Goal: Task Accomplishment & Management: Complete application form

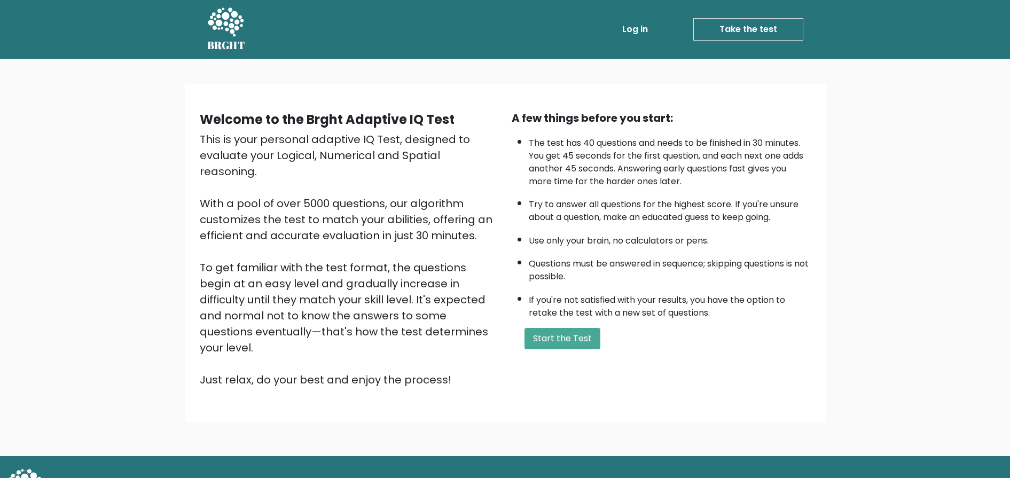
click at [608, 318] on li "If you're not satisfied with your results, you have the option to retake the te…" at bounding box center [670, 303] width 282 height 31
click at [595, 324] on div "A few things before you start: The test has 40 questions and needs to be finish…" at bounding box center [661, 249] width 312 height 278
click at [563, 342] on button "Start the Test" at bounding box center [562, 338] width 76 height 21
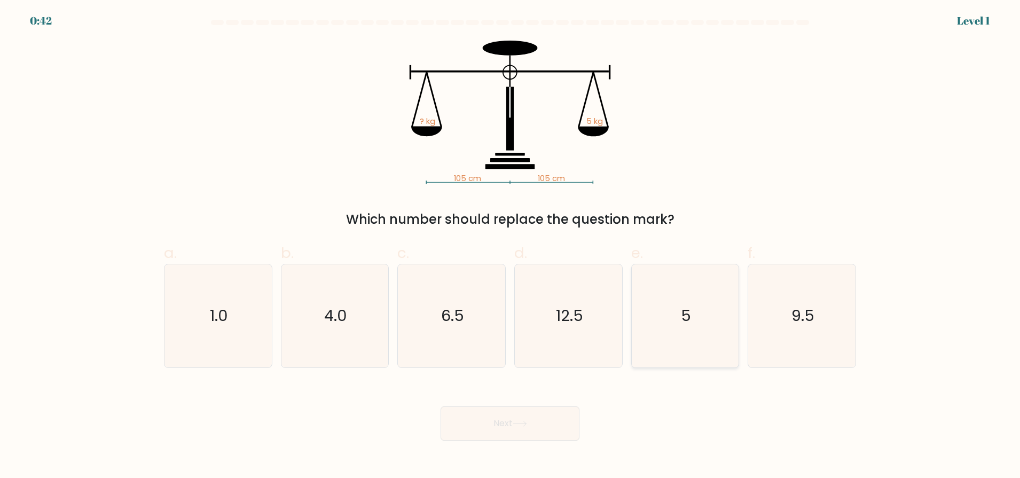
click at [695, 316] on icon "5" at bounding box center [684, 315] width 103 height 103
click at [511, 246] on input "e. 5" at bounding box center [510, 242] width 1 height 7
radio input "true"
click at [532, 417] on button "Next" at bounding box center [510, 423] width 139 height 34
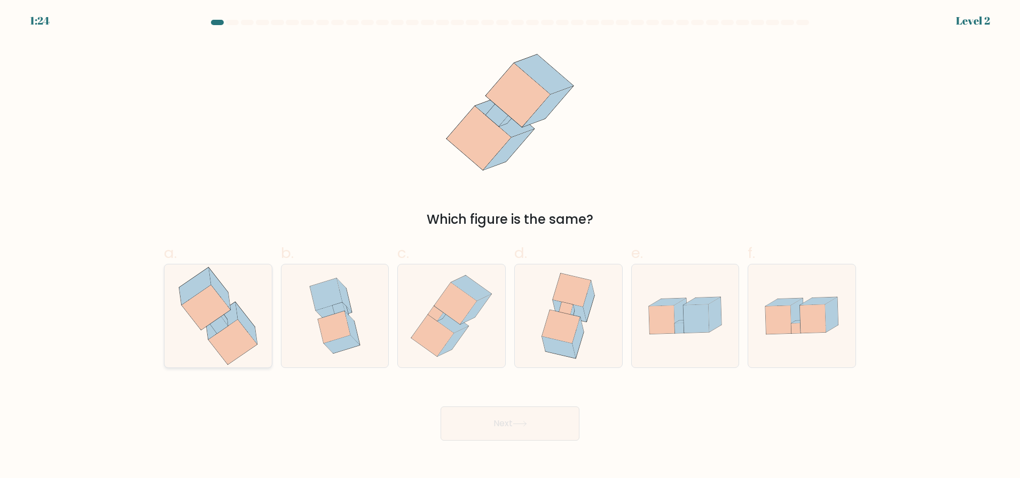
click at [231, 344] on icon at bounding box center [232, 341] width 49 height 45
click at [510, 246] on input "a." at bounding box center [510, 242] width 1 height 7
radio input "true"
click at [490, 405] on div "Next" at bounding box center [510, 411] width 705 height 60
click at [498, 418] on button "Next" at bounding box center [510, 423] width 139 height 34
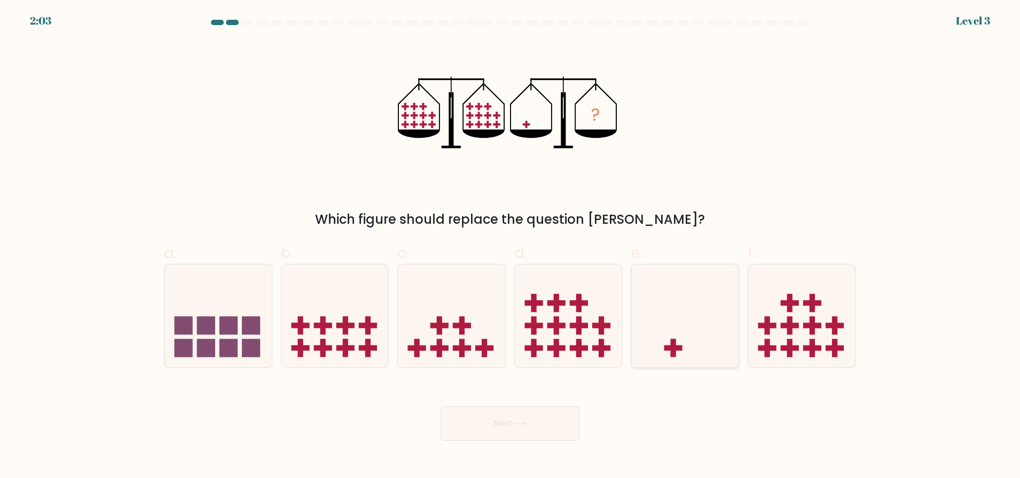
click at [642, 332] on icon at bounding box center [685, 315] width 107 height 89
click at [511, 246] on input "e." at bounding box center [510, 242] width 1 height 7
radio input "true"
click at [544, 417] on button "Next" at bounding box center [510, 423] width 139 height 34
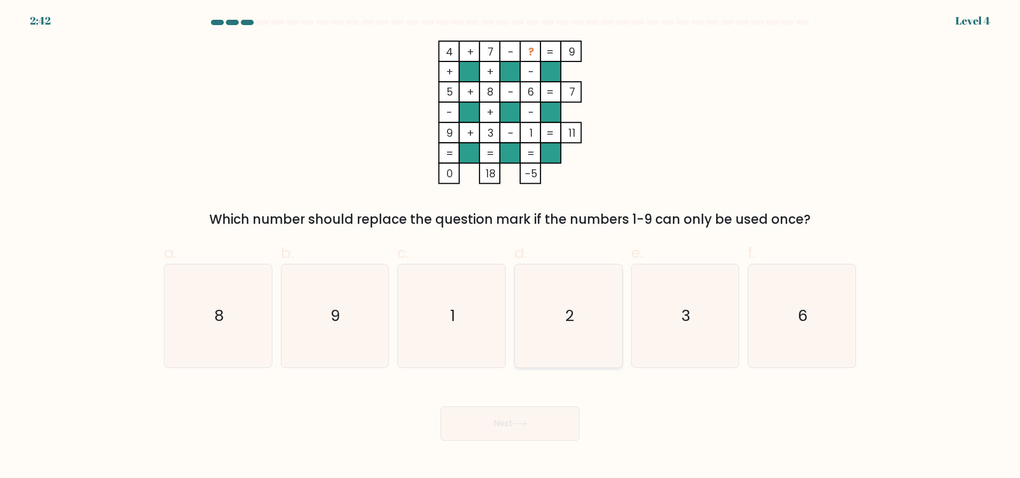
click at [539, 347] on icon "2" at bounding box center [568, 315] width 103 height 103
click at [511, 246] on input "d. 2" at bounding box center [510, 242] width 1 height 7
radio input "true"
click at [514, 420] on button "Next" at bounding box center [510, 423] width 139 height 34
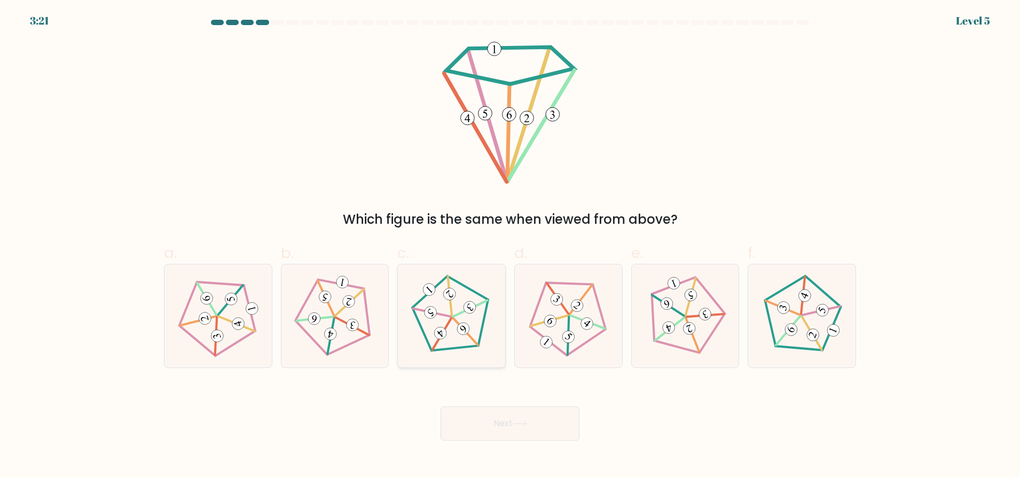
drag, startPoint x: 473, startPoint y: 350, endPoint x: 465, endPoint y: 348, distance: 7.8
click at [468, 348] on icon at bounding box center [451, 316] width 82 height 82
click at [510, 246] on input "c." at bounding box center [510, 242] width 1 height 7
radio input "true"
click at [484, 395] on div "Next" at bounding box center [510, 411] width 705 height 60
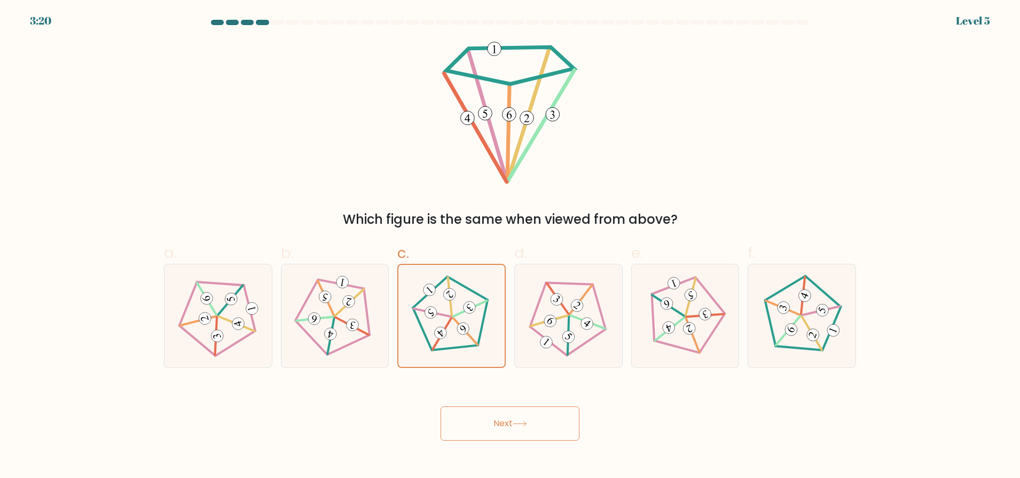
click at [490, 410] on button "Next" at bounding box center [510, 423] width 139 height 34
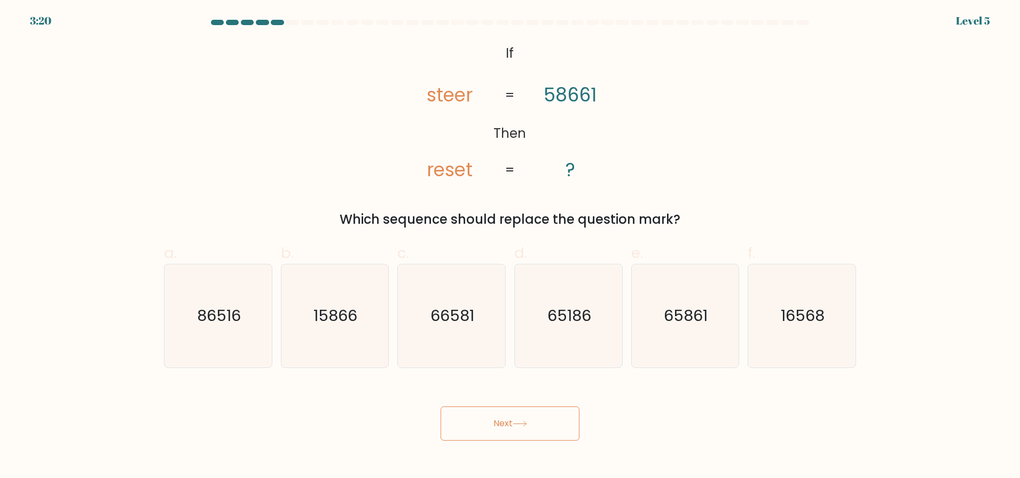
click at [496, 433] on button "Next" at bounding box center [510, 423] width 139 height 34
click at [435, 174] on tspan "reset" at bounding box center [450, 169] width 46 height 26
click at [761, 318] on icon "16568" at bounding box center [801, 315] width 103 height 103
click at [511, 246] on input "f. 16568" at bounding box center [510, 242] width 1 height 7
radio input "true"
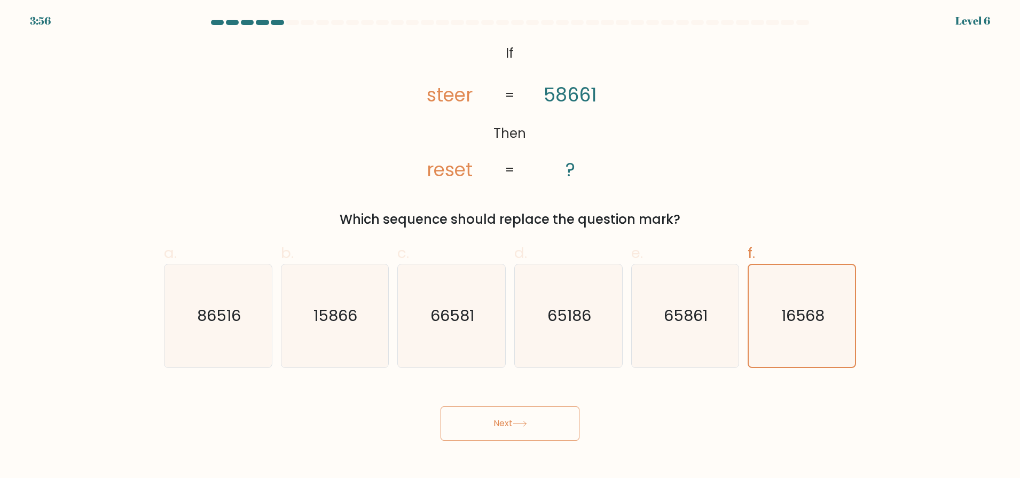
click at [521, 410] on button "Next" at bounding box center [510, 423] width 139 height 34
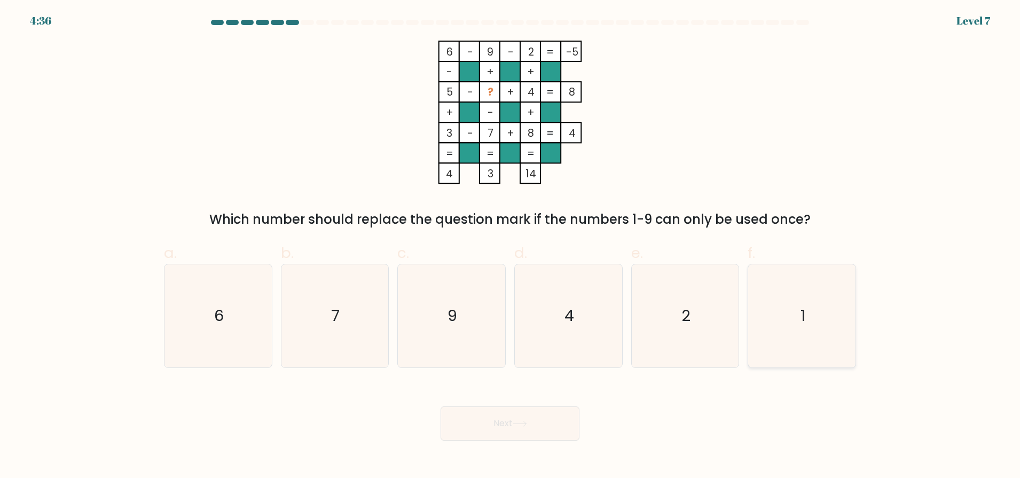
click at [814, 310] on icon "1" at bounding box center [801, 315] width 103 height 103
click at [511, 246] on input "f. 1" at bounding box center [510, 242] width 1 height 7
radio input "true"
click at [530, 429] on button "Next" at bounding box center [510, 423] width 139 height 34
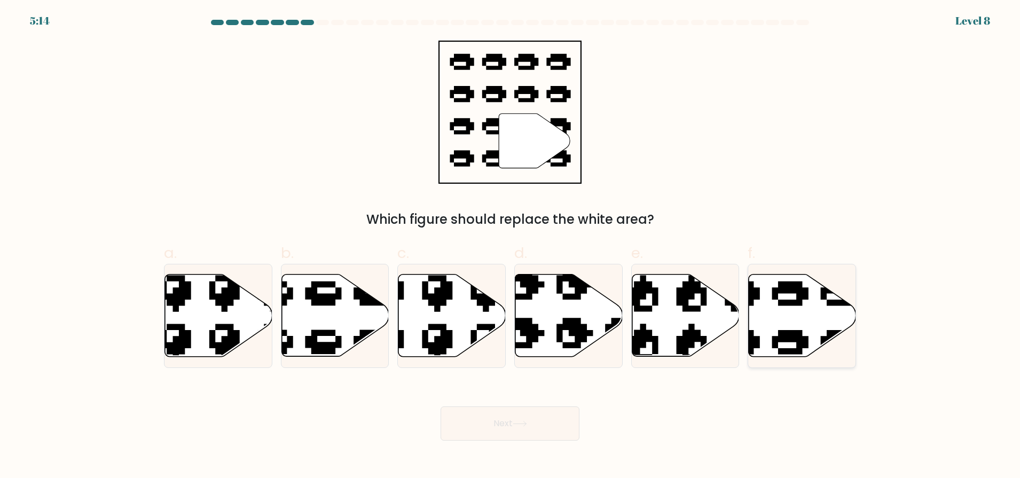
click at [784, 323] on icon at bounding box center [802, 316] width 107 height 82
click at [511, 246] on input "f." at bounding box center [510, 242] width 1 height 7
radio input "true"
click at [551, 430] on button "Next" at bounding box center [510, 423] width 139 height 34
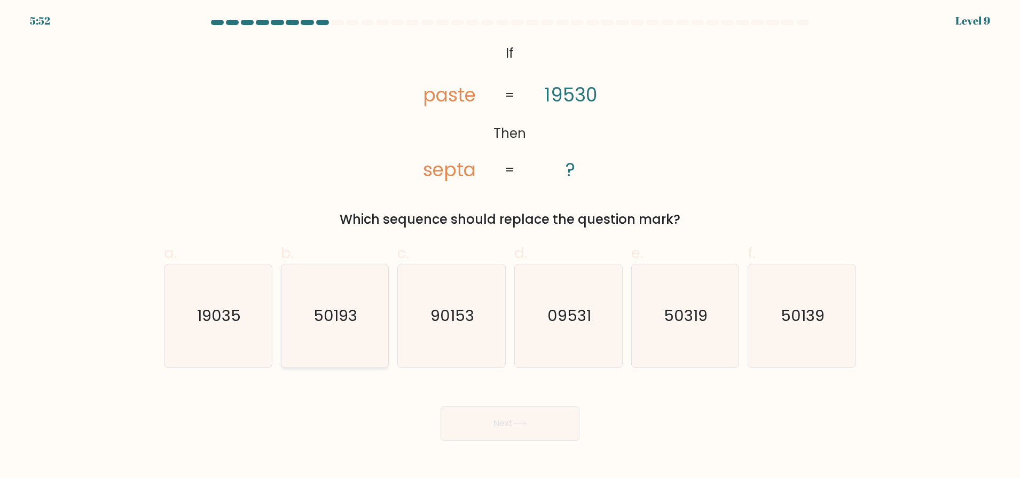
click at [363, 333] on icon "50193" at bounding box center [334, 315] width 103 height 103
click at [510, 246] on input "b. 50193" at bounding box center [510, 242] width 1 height 7
radio input "true"
click at [764, 328] on icon "50139" at bounding box center [801, 315] width 103 height 103
click at [511, 246] on input "f. 50139" at bounding box center [510, 242] width 1 height 7
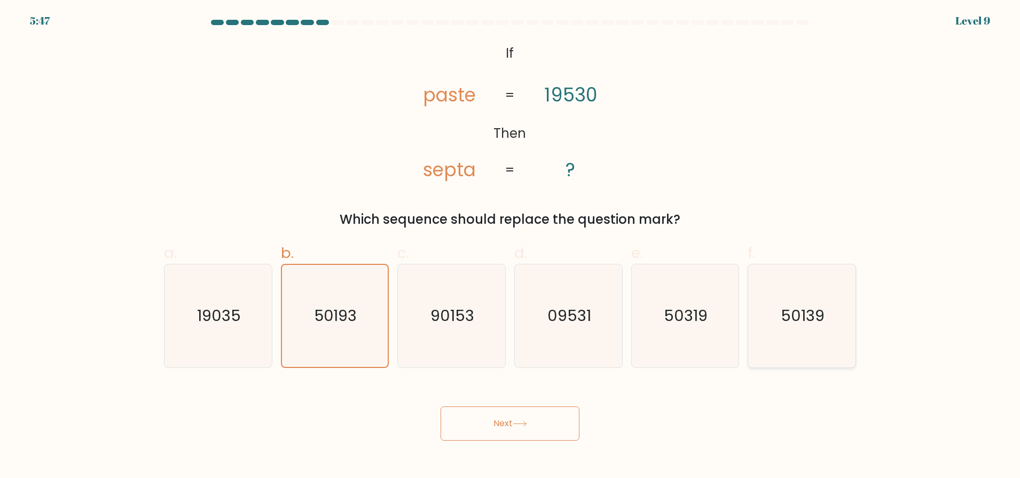
radio input "true"
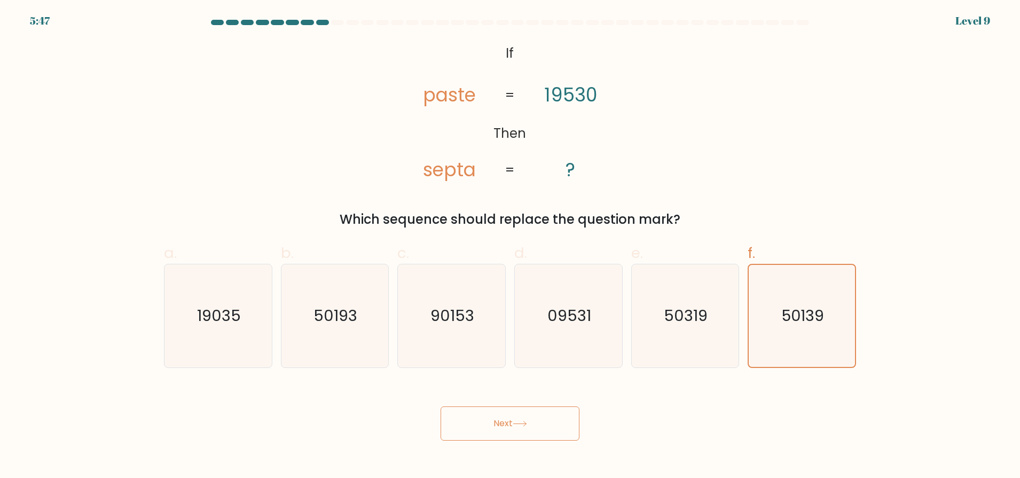
click at [534, 408] on button "Next" at bounding box center [510, 423] width 139 height 34
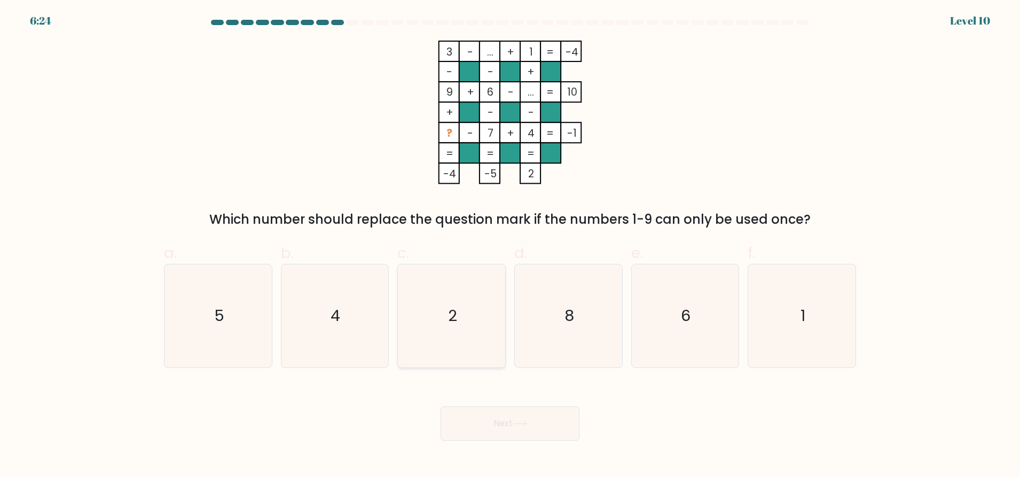
click at [470, 338] on icon "2" at bounding box center [451, 315] width 103 height 103
click at [510, 246] on input "c. 2" at bounding box center [510, 242] width 1 height 7
radio input "true"
click at [504, 413] on button "Next" at bounding box center [510, 423] width 139 height 34
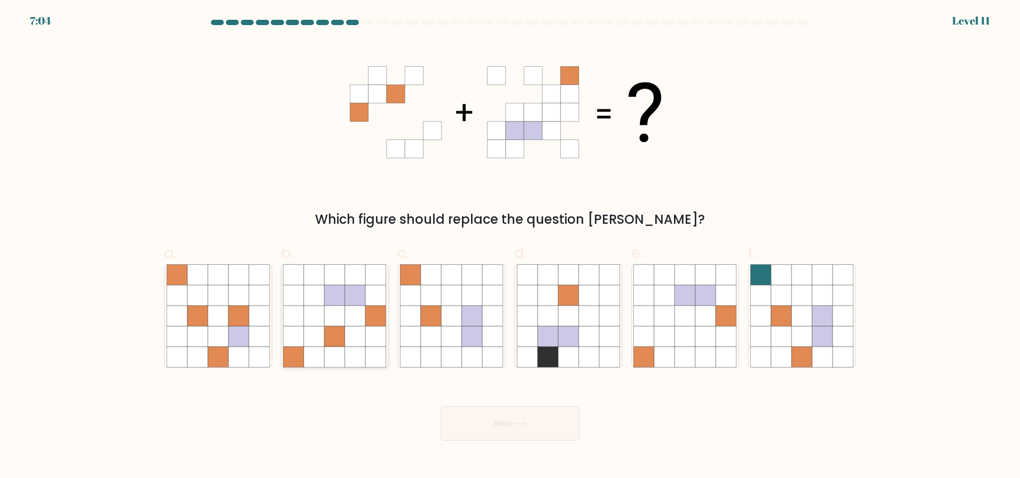
click at [358, 313] on icon at bounding box center [355, 315] width 20 height 20
click at [510, 246] on input "b." at bounding box center [510, 242] width 1 height 7
radio input "true"
click at [508, 430] on button "Next" at bounding box center [510, 423] width 139 height 34
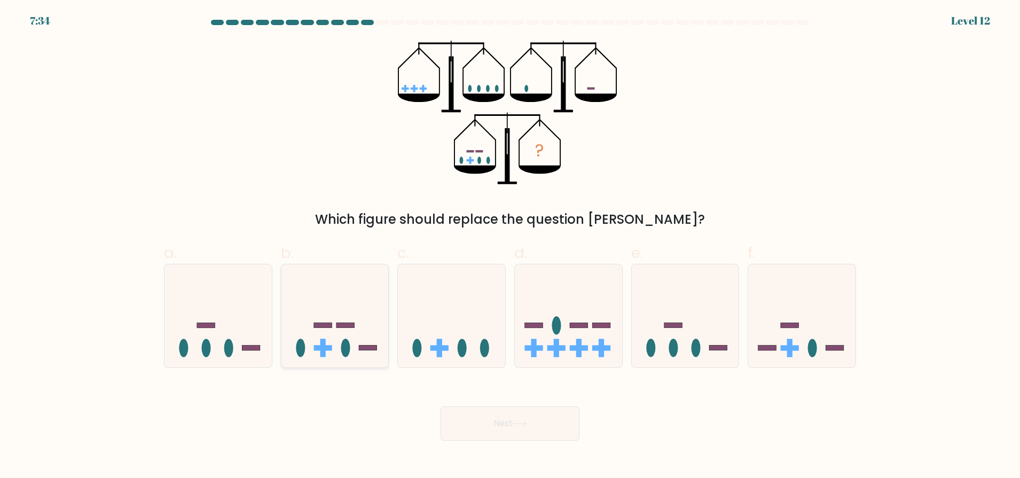
click at [333, 308] on icon at bounding box center [334, 315] width 107 height 89
click at [510, 246] on input "b." at bounding box center [510, 242] width 1 height 7
radio input "true"
click at [485, 435] on button "Next" at bounding box center [510, 423] width 139 height 34
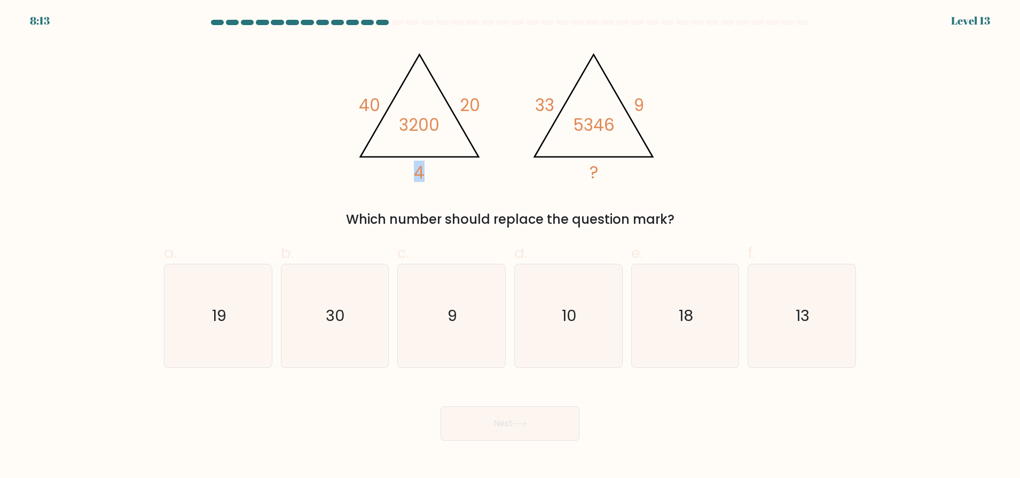
drag, startPoint x: 434, startPoint y: 171, endPoint x: 398, endPoint y: 175, distance: 35.9
click at [398, 175] on icon "@import url('https://fonts.googleapis.com/css?family=Abril+Fatface:400,100,100i…" at bounding box center [510, 113] width 320 height 144
drag, startPoint x: 398, startPoint y: 121, endPoint x: 448, endPoint y: 128, distance: 49.6
click at [448, 128] on icon "@import url('https://fonts.googleapis.com/css?family=Abril+Fatface:400,100,100i…" at bounding box center [510, 113] width 320 height 144
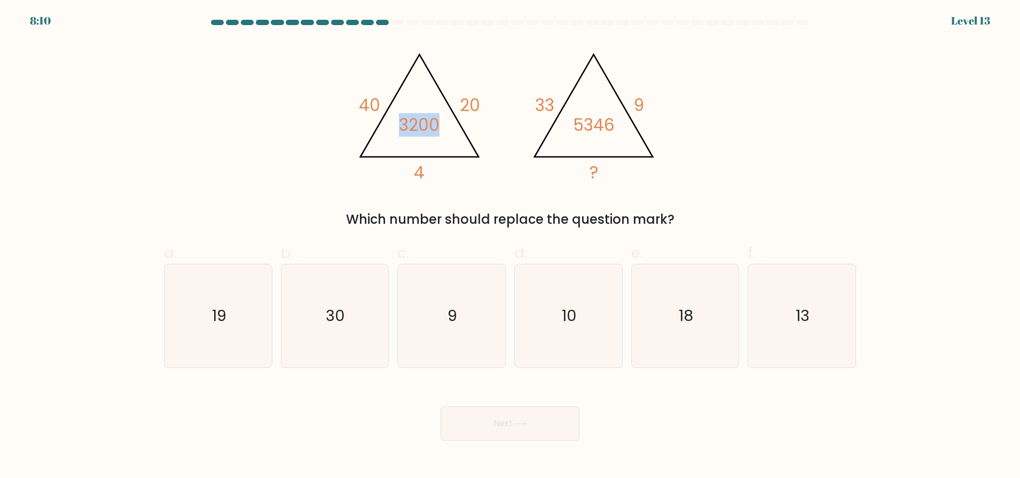
click at [448, 128] on icon "@import url('https://fonts.googleapis.com/css?family=Abril+Fatface:400,100,100i…" at bounding box center [510, 113] width 320 height 144
drag, startPoint x: 447, startPoint y: 128, endPoint x: 395, endPoint y: 136, distance: 52.9
click at [395, 136] on icon "@import url('https://fonts.googleapis.com/css?family=Abril+Fatface:400,100,100i…" at bounding box center [510, 113] width 320 height 144
drag, startPoint x: 379, startPoint y: 97, endPoint x: 358, endPoint y: 100, distance: 21.6
click at [358, 100] on icon "@import url('https://fonts.googleapis.com/css?family=Abril+Fatface:400,100,100i…" at bounding box center [510, 113] width 320 height 144
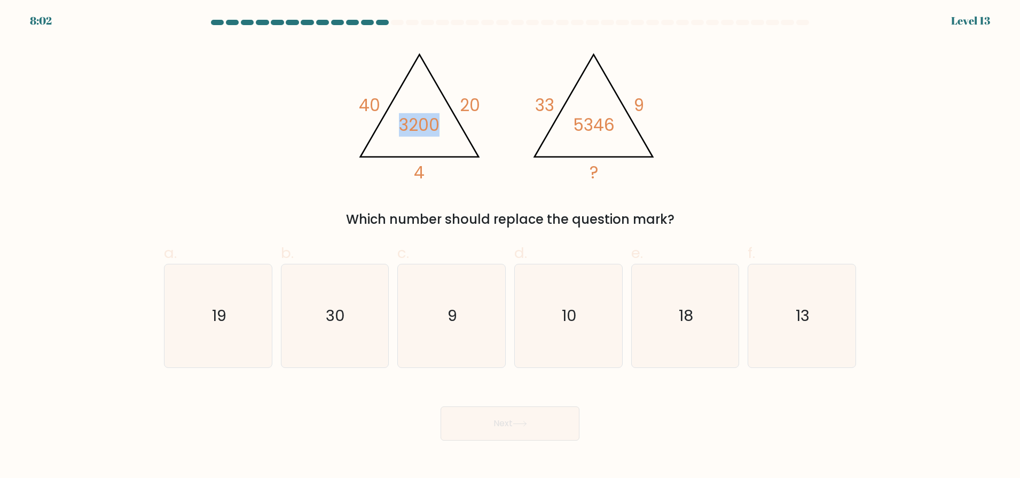
drag, startPoint x: 439, startPoint y: 120, endPoint x: 402, endPoint y: 121, distance: 37.4
click at [402, 121] on tspan "3200" at bounding box center [419, 124] width 41 height 23
click at [433, 136] on tspan "3200" at bounding box center [419, 124] width 41 height 23
drag, startPoint x: 441, startPoint y: 121, endPoint x: 391, endPoint y: 127, distance: 50.0
click at [391, 127] on icon "@import url('https://fonts.googleapis.com/css?family=Abril+Fatface:400,100,100i…" at bounding box center [510, 113] width 320 height 144
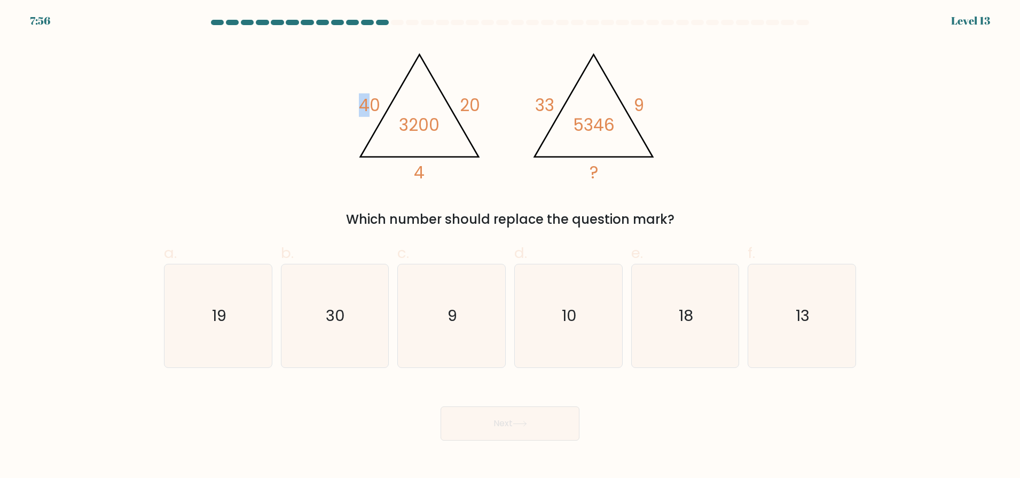
drag, startPoint x: 366, startPoint y: 90, endPoint x: 336, endPoint y: 96, distance: 30.5
click at [336, 96] on div "@import url('https://fonts.googleapis.com/css?family=Abril+Fatface:400,100,100i…" at bounding box center [510, 135] width 705 height 189
drag, startPoint x: 453, startPoint y: 111, endPoint x: 490, endPoint y: 106, distance: 37.8
click at [490, 106] on icon "@import url('https://fonts.googleapis.com/css?family=Abril+Fatface:400,100,100i…" at bounding box center [510, 113] width 320 height 144
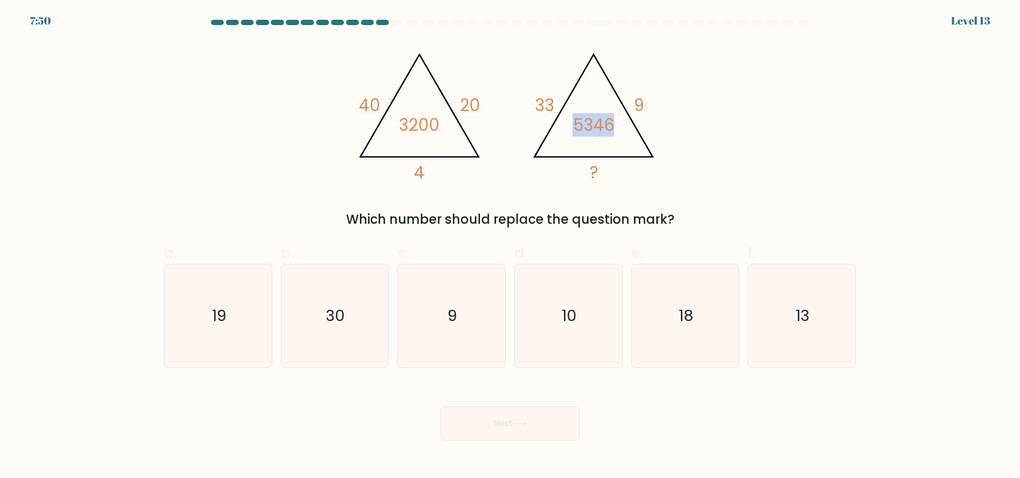
drag, startPoint x: 616, startPoint y: 126, endPoint x: 571, endPoint y: 127, distance: 44.3
click at [571, 127] on icon "@import url('https://fonts.googleapis.com/css?family=Abril+Fatface:400,100,100i…" at bounding box center [510, 113] width 320 height 144
drag, startPoint x: 554, startPoint y: 95, endPoint x: 528, endPoint y: 102, distance: 27.2
click at [528, 102] on icon "@import url('https://fonts.googleapis.com/css?family=Abril+Fatface:400,100,100i…" at bounding box center [510, 113] width 320 height 144
click at [527, 132] on icon "@import url('https://fonts.googleapis.com/css?family=Abril+Fatface:400,100,100i…" at bounding box center [510, 113] width 320 height 144
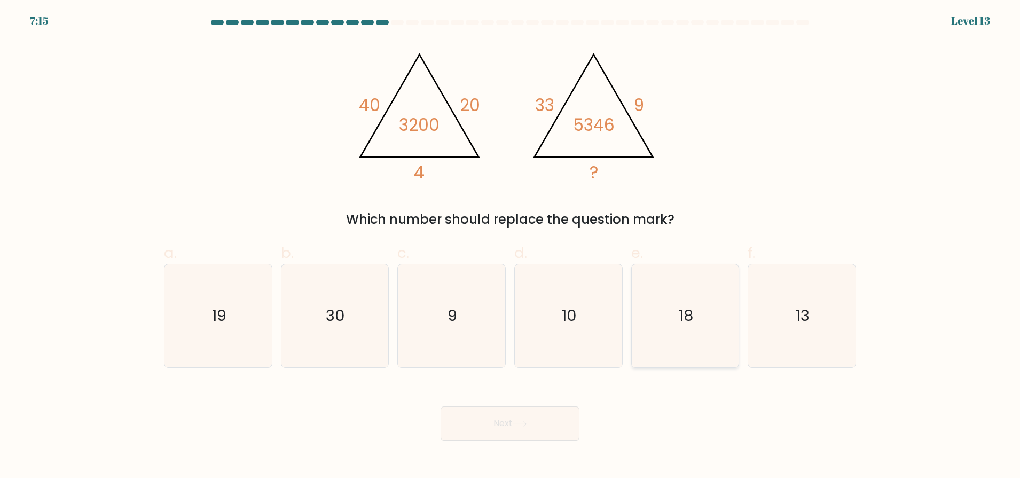
click at [645, 304] on icon "18" at bounding box center [684, 315] width 103 height 103
click at [511, 246] on input "e. 18" at bounding box center [510, 242] width 1 height 7
radio input "true"
click at [562, 424] on button "Next" at bounding box center [510, 423] width 139 height 34
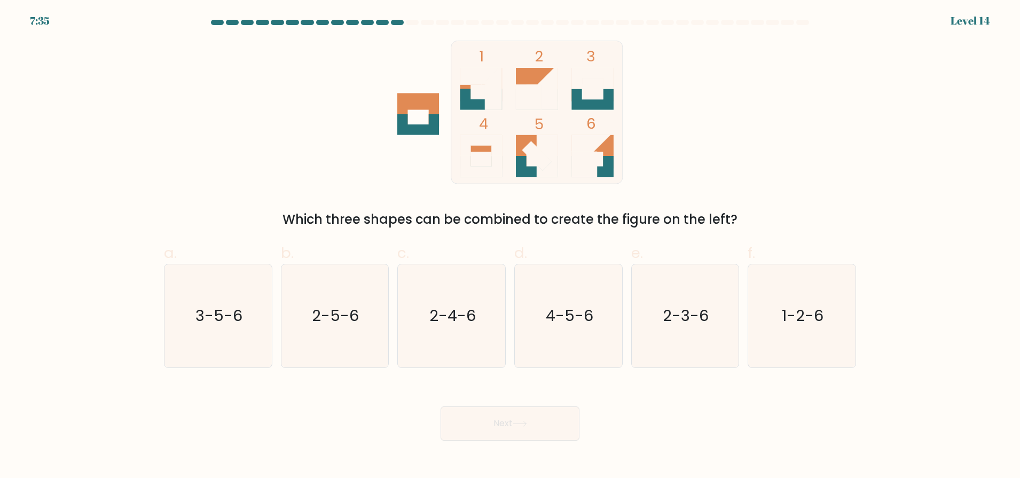
click at [745, 324] on div "f. 1-2-6" at bounding box center [801, 305] width 117 height 126
click at [820, 302] on icon "1-2-6" at bounding box center [801, 315] width 103 height 103
click at [511, 246] on input "f. 1-2-6" at bounding box center [510, 242] width 1 height 7
radio input "true"
click at [518, 410] on button "Next" at bounding box center [510, 423] width 139 height 34
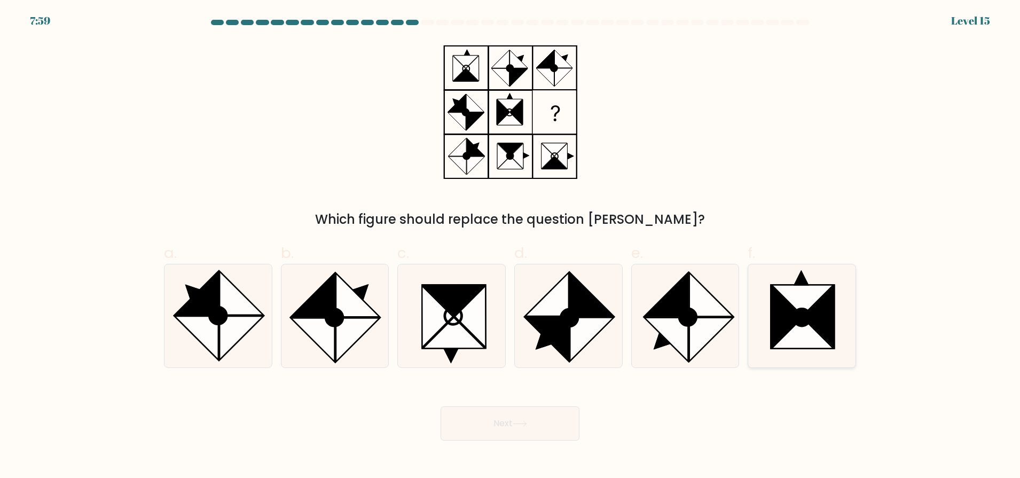
click at [828, 315] on icon at bounding box center [819, 316] width 31 height 61
click at [511, 246] on input "f." at bounding box center [510, 242] width 1 height 7
radio input "true"
click at [534, 417] on button "Next" at bounding box center [510, 423] width 139 height 34
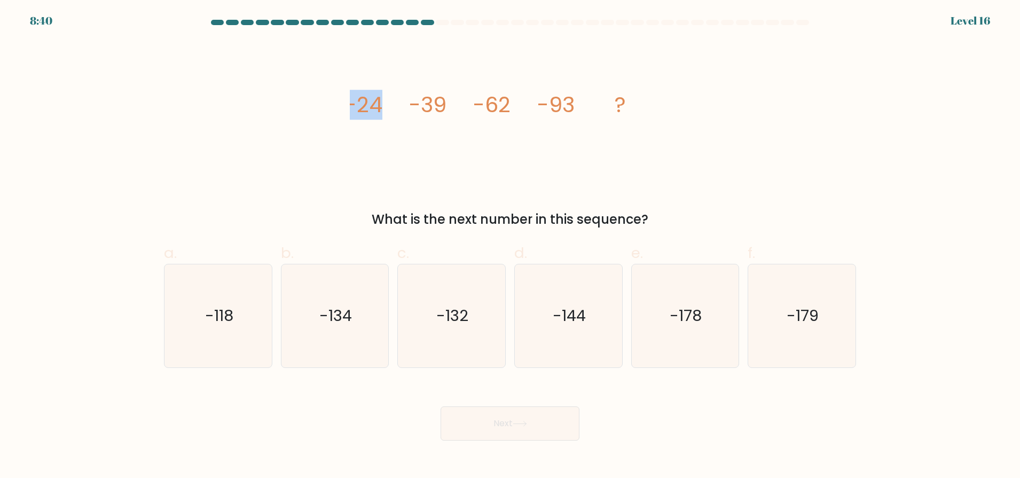
drag, startPoint x: 338, startPoint y: 118, endPoint x: 385, endPoint y: 116, distance: 46.5
click at [378, 116] on div "image/svg+xml -24 -39 -62 -93 ? What is the next number in this sequence?" at bounding box center [510, 135] width 705 height 189
click at [394, 115] on icon "image/svg+xml -24 -39 -62 -93 ?" at bounding box center [510, 113] width 320 height 144
drag, startPoint x: 395, startPoint y: 115, endPoint x: 428, endPoint y: 113, distance: 33.2
click at [428, 113] on icon "image/svg+xml -24 -39 -62 -93 ?" at bounding box center [510, 113] width 320 height 144
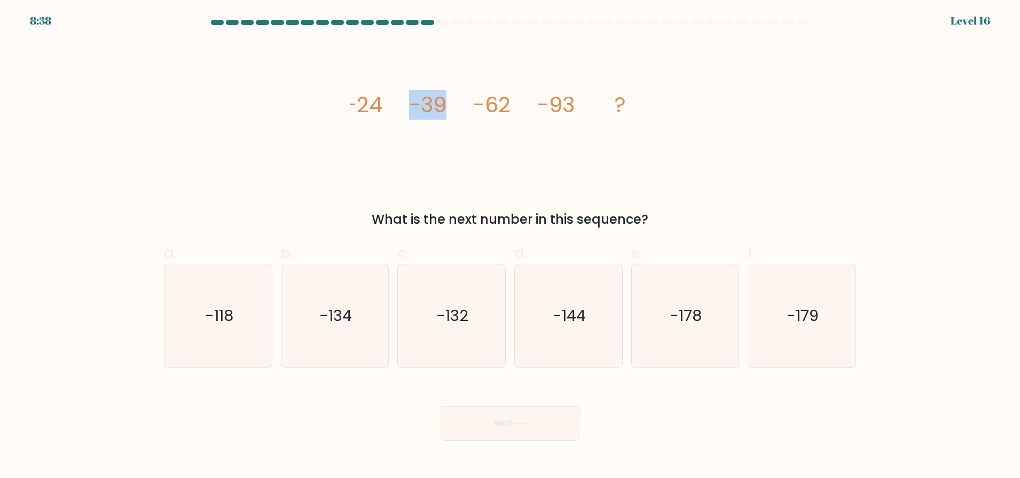
click at [433, 113] on tspan "-39" at bounding box center [427, 105] width 37 height 30
drag, startPoint x: 394, startPoint y: 112, endPoint x: 449, endPoint y: 110, distance: 55.0
click at [449, 110] on icon "image/svg+xml -24 -39 -62 -93 ?" at bounding box center [510, 113] width 320 height 144
drag, startPoint x: 472, startPoint y: 111, endPoint x: 533, endPoint y: 97, distance: 62.4
click at [533, 97] on icon "image/svg+xml -24 -39 -62 -93 ?" at bounding box center [510, 113] width 320 height 144
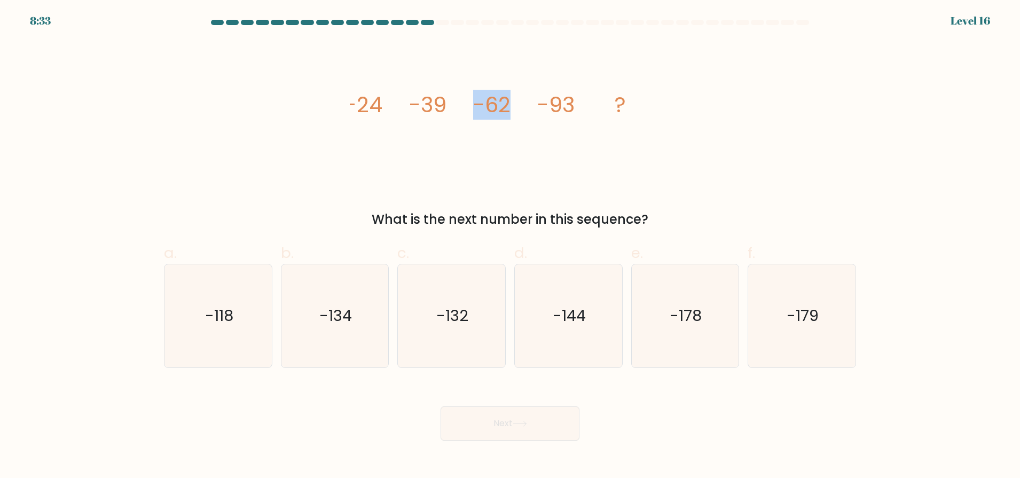
click at [543, 105] on tspan "-93" at bounding box center [555, 105] width 37 height 30
drag, startPoint x: 542, startPoint y: 106, endPoint x: 571, endPoint y: 103, distance: 30.1
click at [571, 103] on tspan "-93" at bounding box center [555, 105] width 37 height 30
click at [445, 332] on icon "-132" at bounding box center [451, 315] width 103 height 103
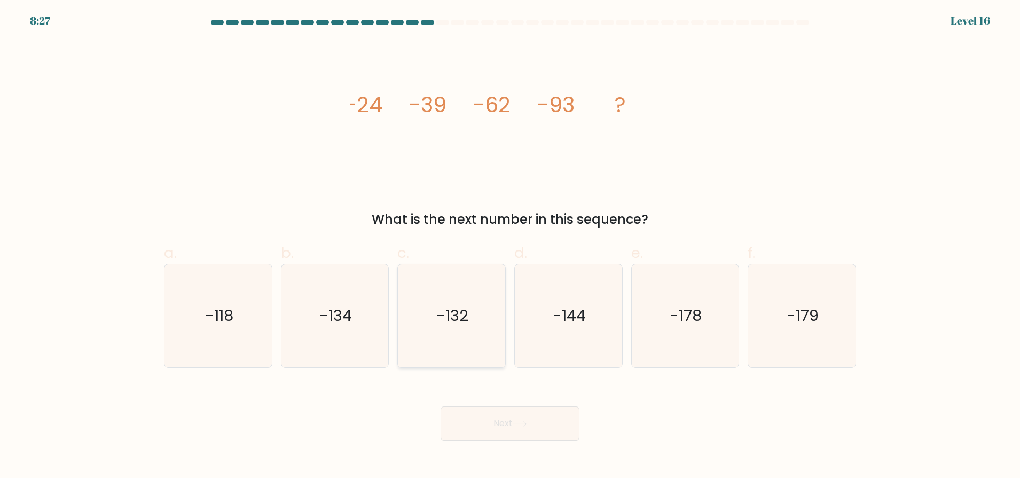
click at [510, 246] on input "c. -132" at bounding box center [510, 242] width 1 height 7
radio input "true"
click at [473, 412] on button "Next" at bounding box center [510, 423] width 139 height 34
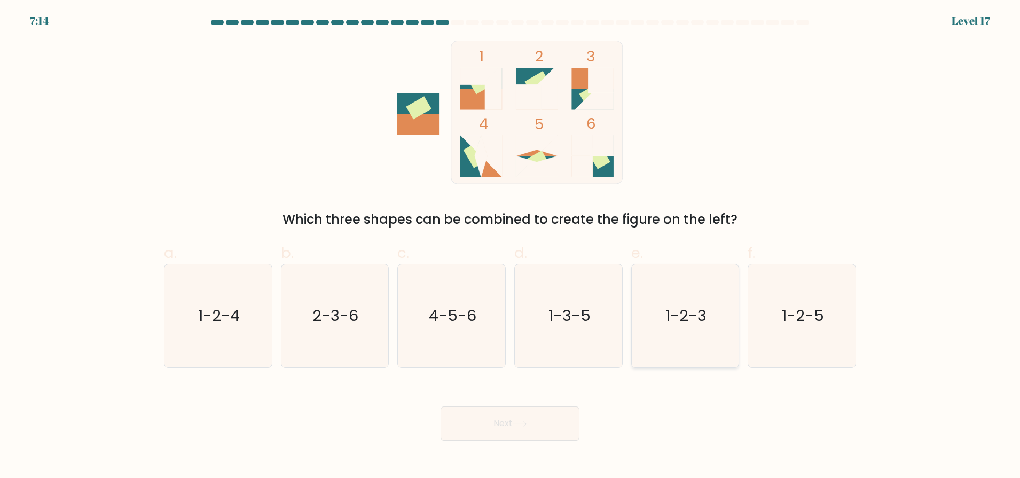
click at [704, 280] on icon "1-2-3" at bounding box center [684, 315] width 103 height 103
click at [511, 246] on input "e. 1-2-3" at bounding box center [510, 242] width 1 height 7
radio input "true"
click at [552, 426] on button "Next" at bounding box center [510, 423] width 139 height 34
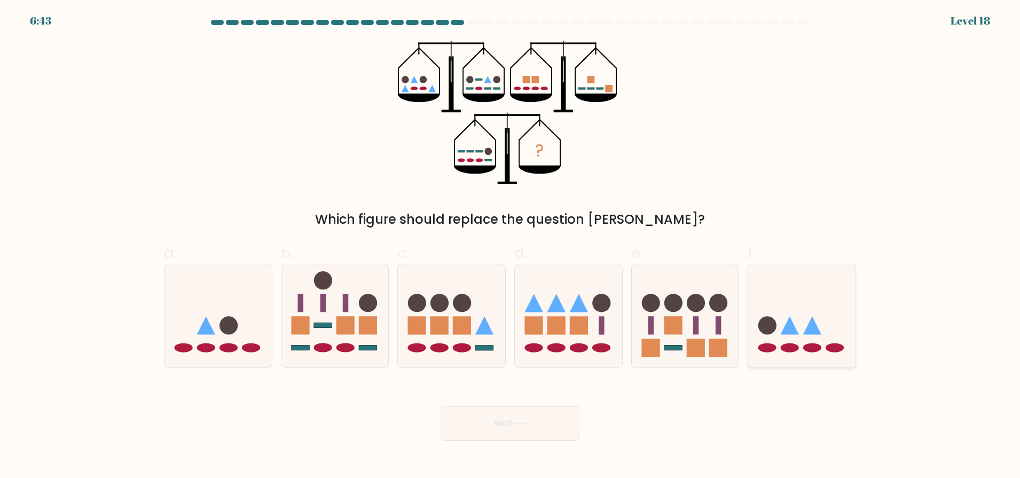
click at [830, 338] on icon at bounding box center [801, 315] width 107 height 89
click at [511, 246] on input "f." at bounding box center [510, 242] width 1 height 7
radio input "true"
click at [537, 433] on button "Next" at bounding box center [510, 423] width 139 height 34
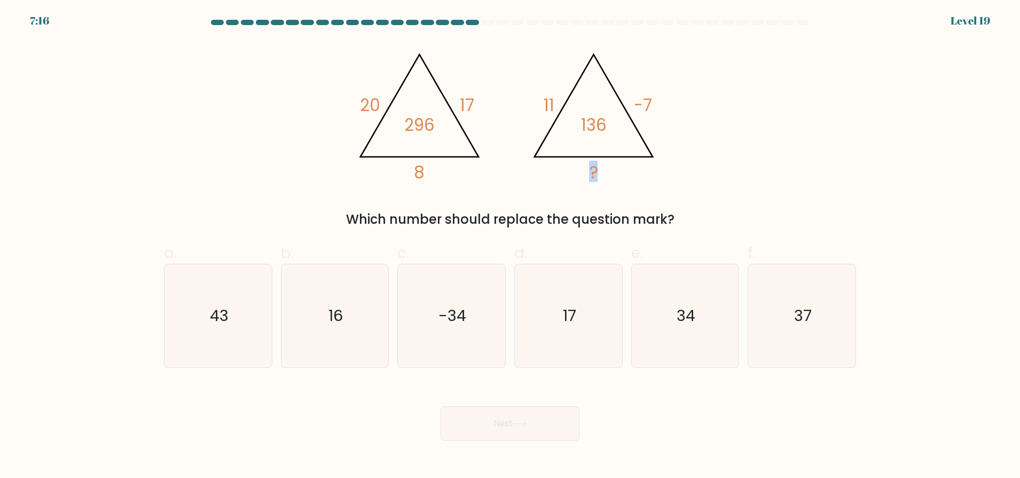
drag, startPoint x: 594, startPoint y: 173, endPoint x: 586, endPoint y: 181, distance: 11.7
click at [586, 181] on icon "@import url('https://fonts.googleapis.com/css?family=Abril+Fatface:400,100,100i…" at bounding box center [510, 113] width 320 height 144
click at [504, 111] on icon "@import url('https://fonts.googleapis.com/css?family=Abril+Fatface:400,100,100i…" at bounding box center [510, 113] width 320 height 144
drag, startPoint x: 486, startPoint y: 97, endPoint x: 456, endPoint y: 104, distance: 30.8
click at [456, 104] on icon "@import url('https://fonts.googleapis.com/css?family=Abril+Fatface:400,100,100i…" at bounding box center [510, 113] width 320 height 144
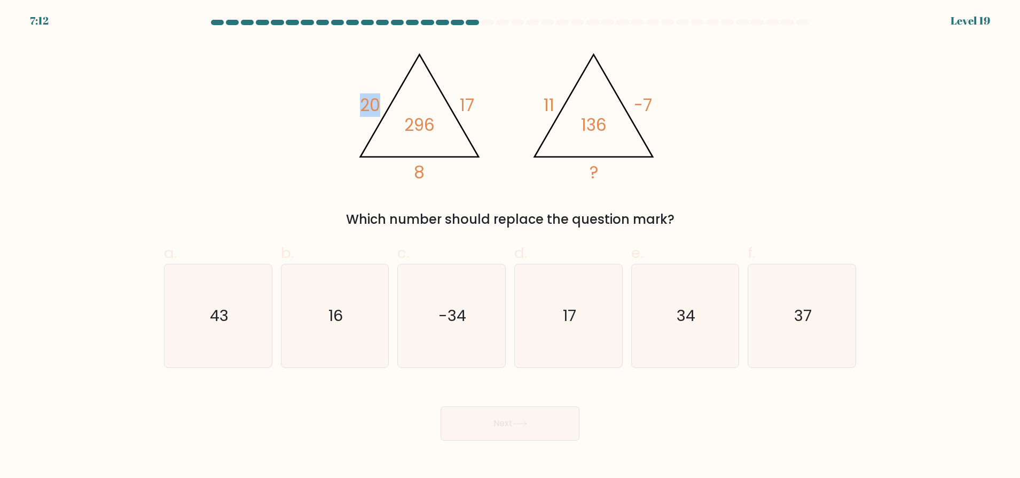
drag, startPoint x: 387, startPoint y: 98, endPoint x: 346, endPoint y: 100, distance: 41.7
click at [346, 100] on div "@import url('https://fonts.googleapis.com/css?family=Abril+Fatface:400,100,100i…" at bounding box center [510, 135] width 705 height 189
drag, startPoint x: 483, startPoint y: 113, endPoint x: 447, endPoint y: 107, distance: 36.3
click at [447, 107] on icon "@import url('https://fonts.googleapis.com/css?family=Abril+Fatface:400,100,100i…" at bounding box center [510, 113] width 320 height 144
drag, startPoint x: 381, startPoint y: 97, endPoint x: 341, endPoint y: 97, distance: 40.6
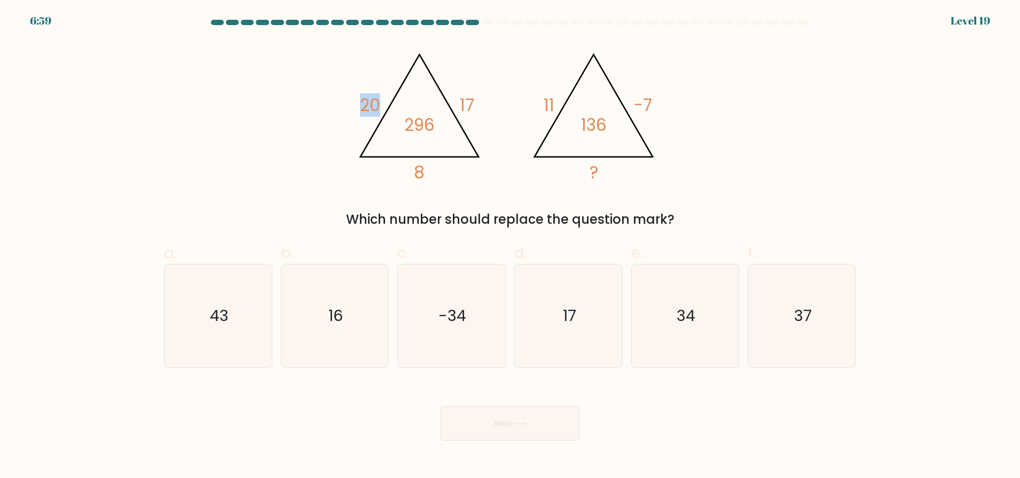
click at [341, 97] on div "@import url('https://fonts.googleapis.com/css?family=Abril+Fatface:400,100,100i…" at bounding box center [510, 135] width 705 height 189
drag, startPoint x: 649, startPoint y: 93, endPoint x: 592, endPoint y: 100, distance: 57.5
click at [615, 100] on icon "@import url('https://fonts.googleapis.com/css?family=Abril+Fatface:400,100,100i…" at bounding box center [510, 113] width 320 height 144
click at [550, 93] on tspan "11" at bounding box center [549, 104] width 11 height 23
click at [516, 91] on icon "@import url('https://fonts.googleapis.com/css?family=Abril+Fatface:400,100,100i…" at bounding box center [510, 113] width 320 height 144
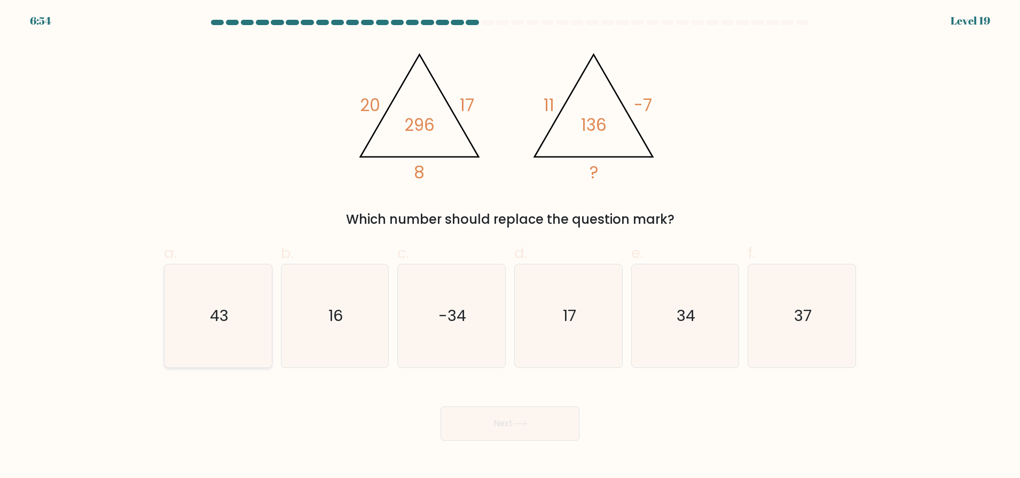
click at [224, 308] on text "43" at bounding box center [219, 315] width 19 height 21
click at [510, 246] on input "a. 43" at bounding box center [510, 242] width 1 height 7
radio input "true"
click at [663, 308] on icon "34" at bounding box center [684, 315] width 103 height 103
click at [511, 246] on input "e. 34" at bounding box center [510, 242] width 1 height 7
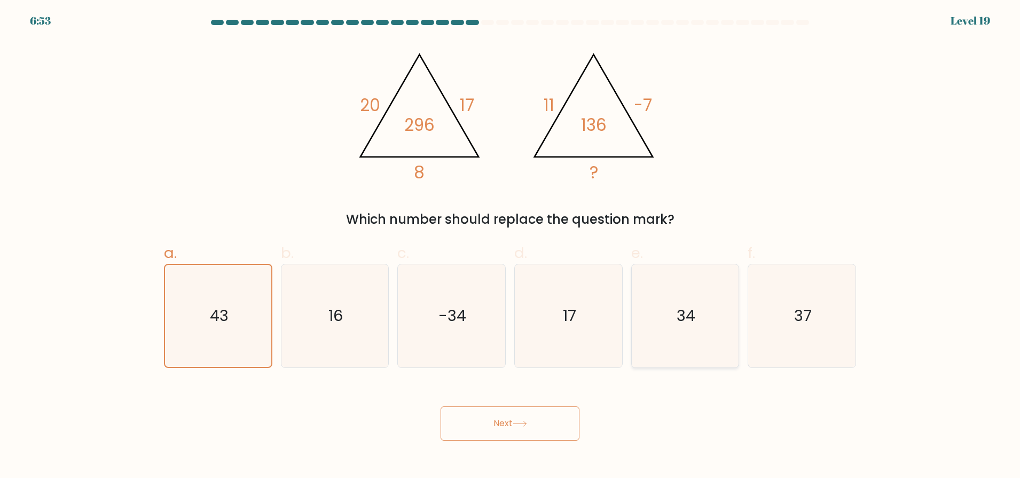
radio input "true"
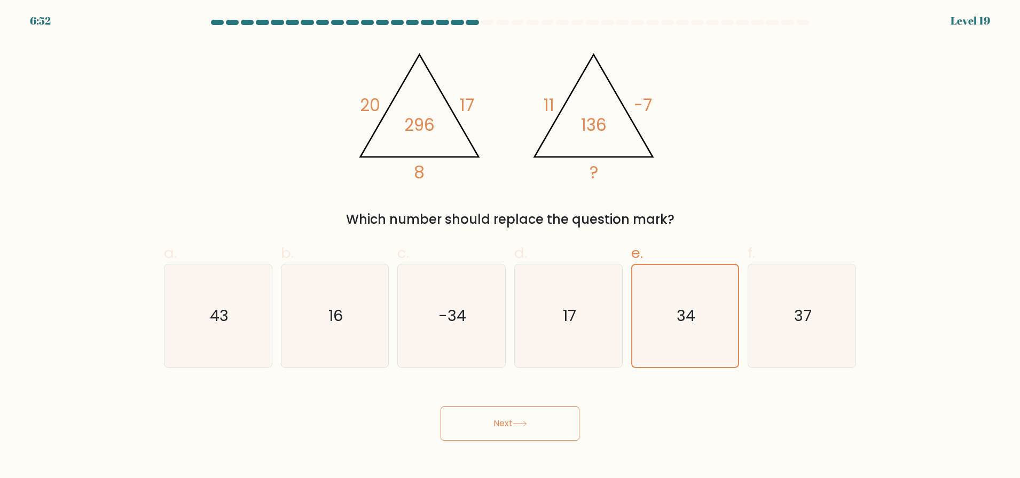
click at [547, 418] on button "Next" at bounding box center [510, 423] width 139 height 34
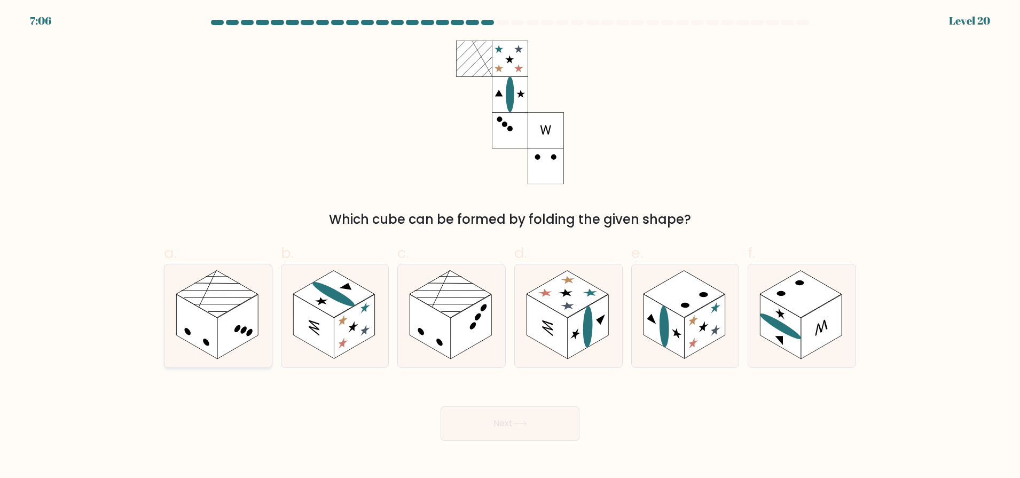
click at [260, 343] on icon at bounding box center [217, 315] width 107 height 103
click at [510, 246] on input "a." at bounding box center [510, 242] width 1 height 7
radio input "true"
click at [435, 342] on rect at bounding box center [430, 326] width 41 height 65
click at [510, 246] on input "c." at bounding box center [510, 242] width 1 height 7
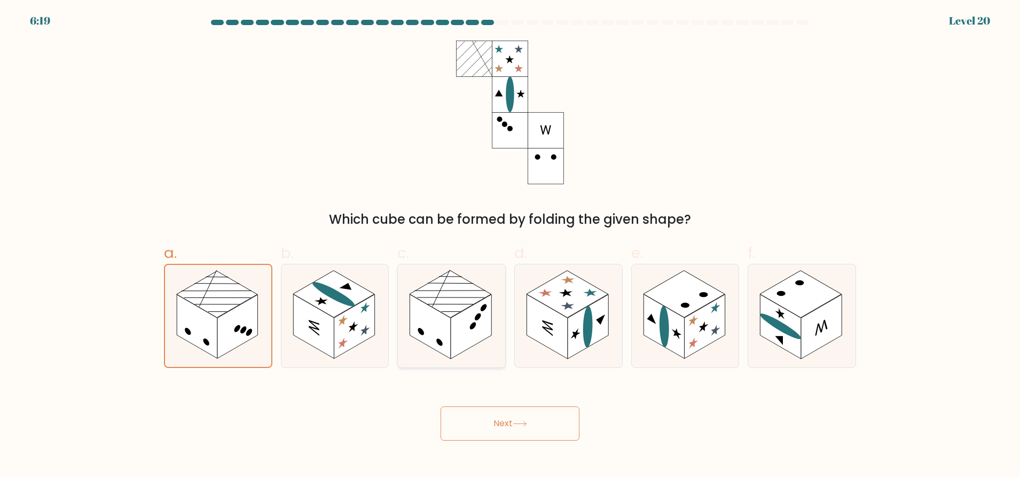
radio input "true"
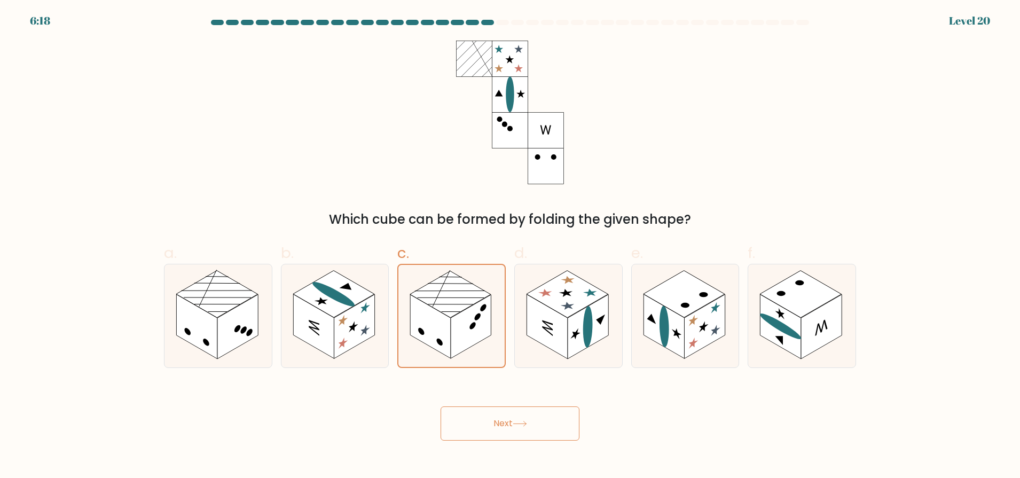
click at [504, 432] on button "Next" at bounding box center [510, 423] width 139 height 34
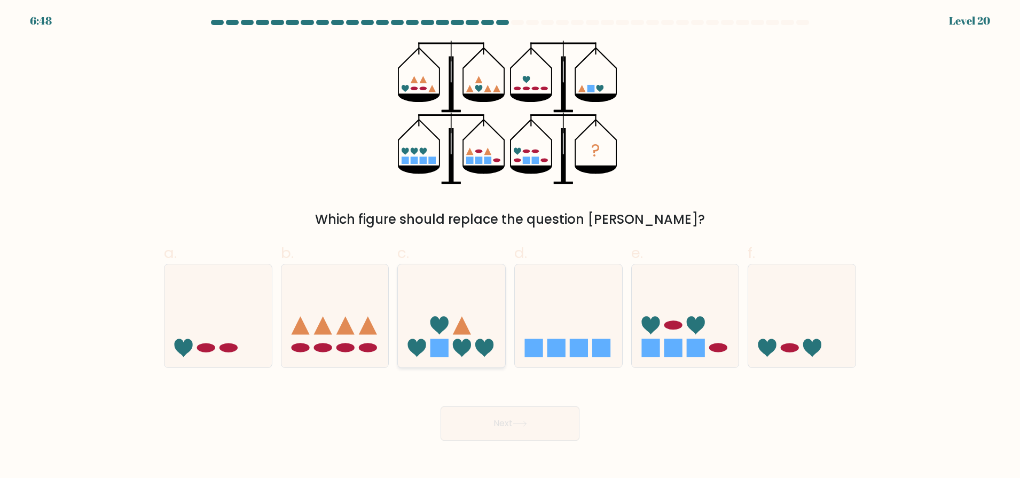
click at [469, 319] on icon at bounding box center [451, 315] width 107 height 89
click at [510, 246] on input "c." at bounding box center [510, 242] width 1 height 7
radio input "true"
click at [512, 409] on button "Next" at bounding box center [510, 423] width 139 height 34
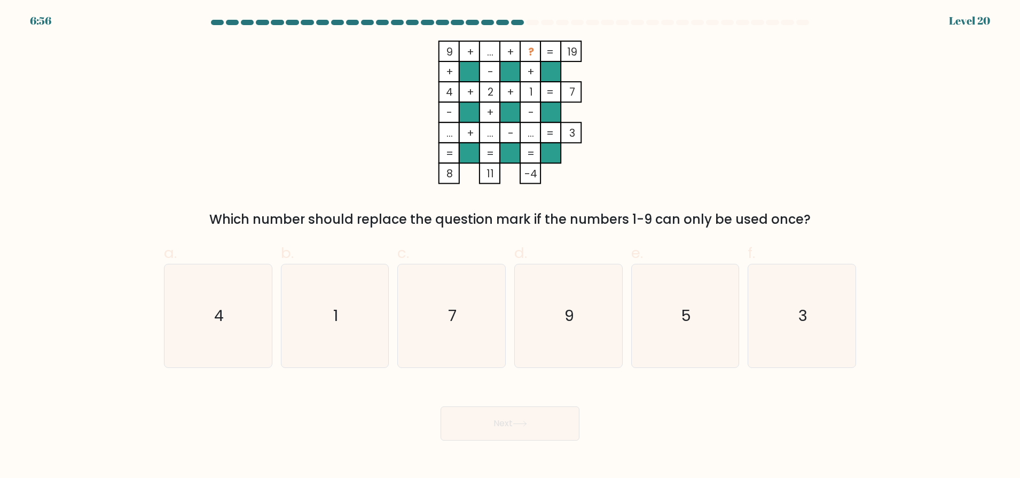
click at [453, 47] on tspan "9" at bounding box center [449, 52] width 6 height 14
click at [487, 56] on tspan "..." at bounding box center [490, 52] width 6 height 14
drag, startPoint x: 505, startPoint y: 53, endPoint x: 518, endPoint y: 52, distance: 12.9
click at [518, 52] on rect at bounding box center [510, 51] width 20 height 20
click at [533, 48] on tspan "?" at bounding box center [531, 52] width 6 height 14
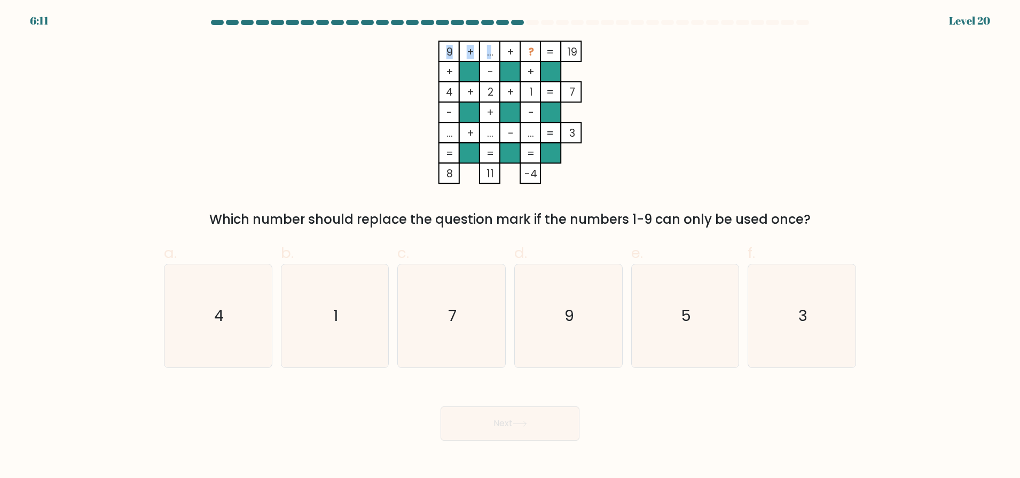
drag, startPoint x: 490, startPoint y: 51, endPoint x: 482, endPoint y: 51, distance: 8.0
click at [482, 51] on icon "9 + ... + ? 19 + - + 4 + 2 + 1 7 - + - ... + ... - ... = 3 = = = = 8 11 -4 =" at bounding box center [510, 113] width 320 height 144
click at [482, 51] on rect at bounding box center [490, 51] width 20 height 20
drag, startPoint x: 482, startPoint y: 51, endPoint x: 489, endPoint y: 51, distance: 6.4
click at [489, 51] on icon "9 + ... + ? 19 + - + 4 + 2 + 1 7 - + - ... + ... - ... = 3 = = = = 8 11 -4 =" at bounding box center [510, 113] width 320 height 144
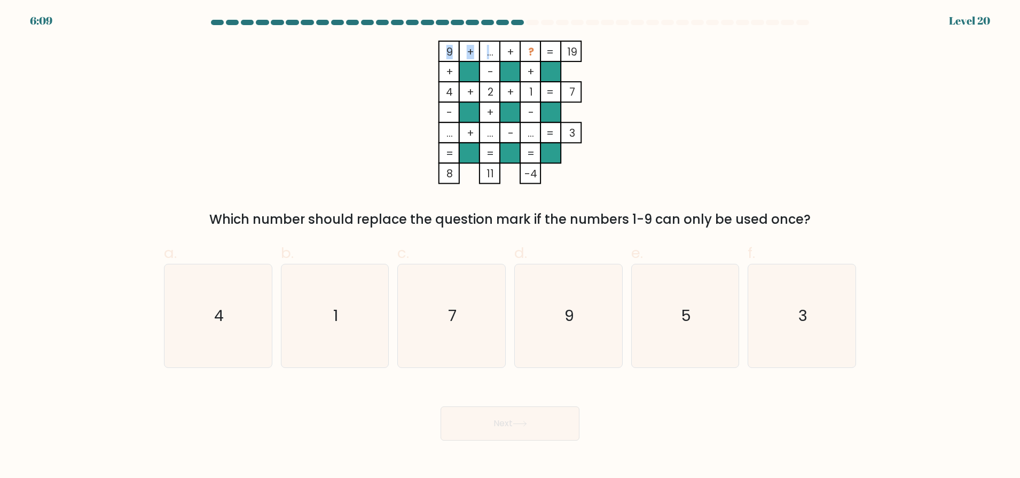
click at [489, 51] on tspan "..." at bounding box center [490, 52] width 6 height 14
click at [488, 51] on tspan "..." at bounding box center [490, 52] width 6 height 14
click at [480, 136] on rect at bounding box center [490, 132] width 20 height 20
drag, startPoint x: 485, startPoint y: 134, endPoint x: 493, endPoint y: 131, distance: 8.4
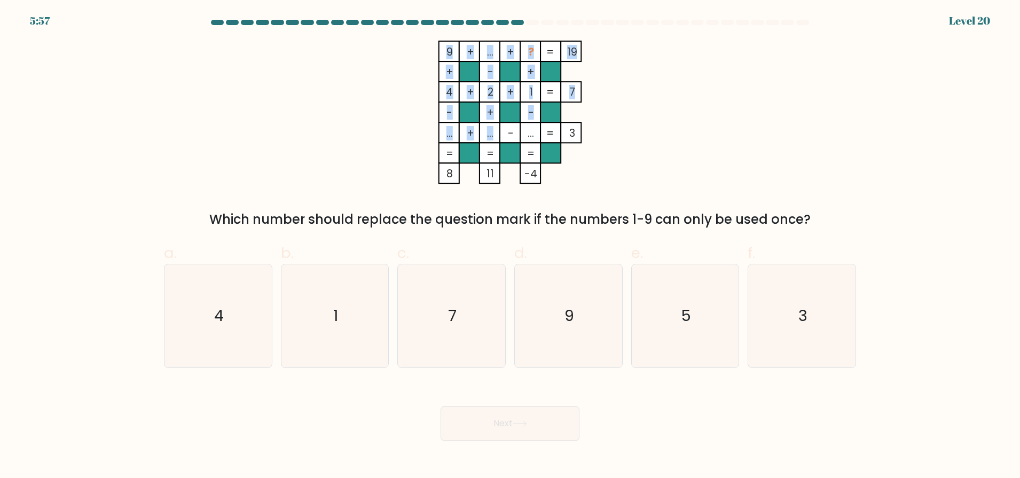
click at [493, 132] on icon "9 + ... + ? 19 + - + 4 + 2 + 1 7 - + - ... + ... - ... = 3 = = = = 8 11 -4 =" at bounding box center [510, 113] width 320 height 144
click at [493, 131] on tspan "..." at bounding box center [490, 133] width 6 height 14
drag, startPoint x: 536, startPoint y: 134, endPoint x: 523, endPoint y: 134, distance: 13.4
click at [523, 134] on rect at bounding box center [530, 132] width 20 height 20
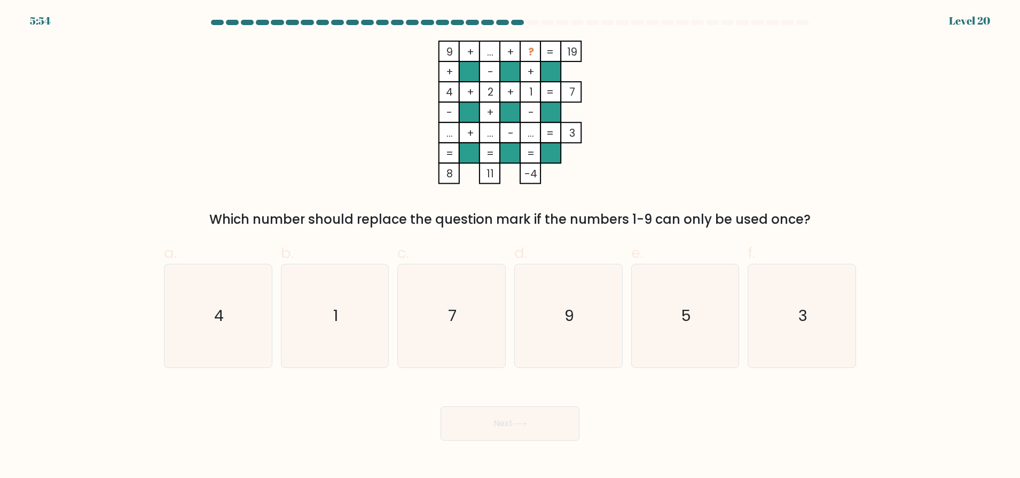
click at [528, 134] on tspan "..." at bounding box center [531, 133] width 6 height 14
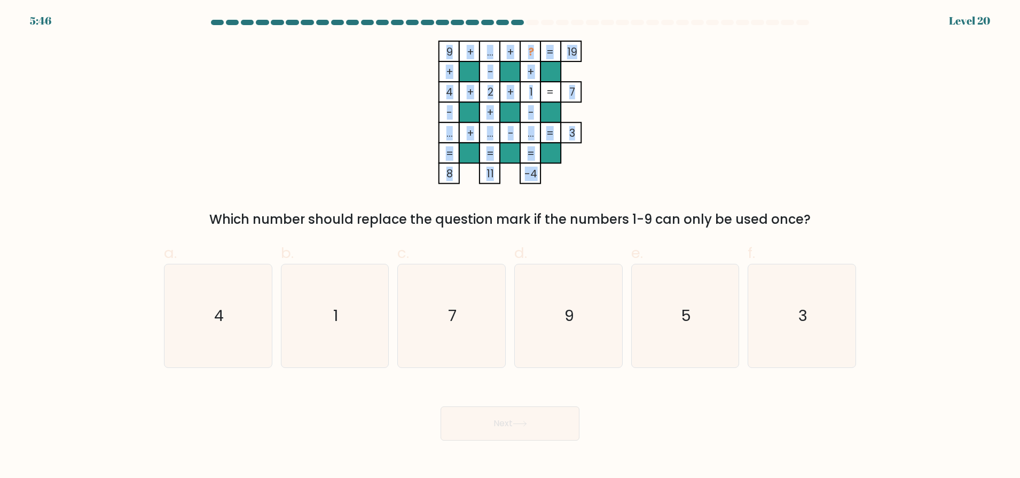
drag, startPoint x: 522, startPoint y: 171, endPoint x: 535, endPoint y: 171, distance: 13.4
click at [535, 171] on icon "9 + ... + ? 19 + - + 4 + 2 + 1 7 - + - ... + ... - ... = 3 = = = = 8 11 -4 =" at bounding box center [510, 113] width 320 height 144
click at [535, 171] on tspan "-4" at bounding box center [530, 174] width 13 height 14
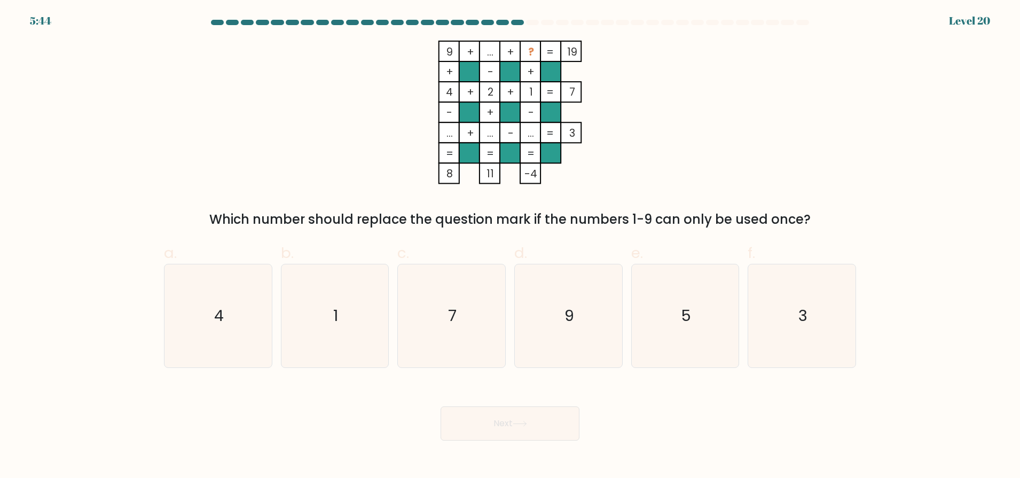
click at [532, 57] on tspan "?" at bounding box center [531, 52] width 6 height 14
click at [778, 308] on icon "3" at bounding box center [801, 315] width 103 height 103
click at [511, 246] on input "f. 3" at bounding box center [510, 242] width 1 height 7
radio input "true"
click at [530, 419] on button "Next" at bounding box center [510, 423] width 139 height 34
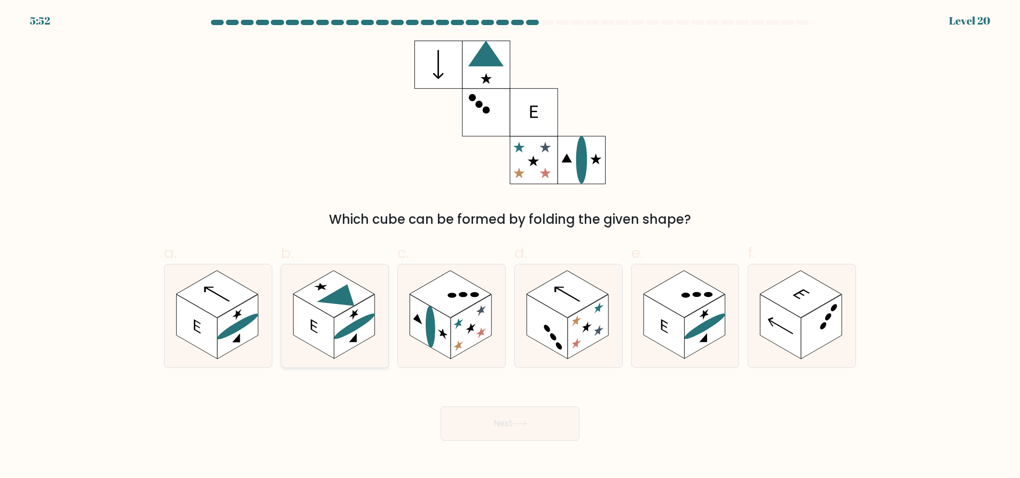
click at [343, 321] on rect at bounding box center [354, 326] width 41 height 65
click at [510, 246] on input "b." at bounding box center [510, 242] width 1 height 7
radio input "true"
click at [546, 422] on button "Next" at bounding box center [510, 423] width 139 height 34
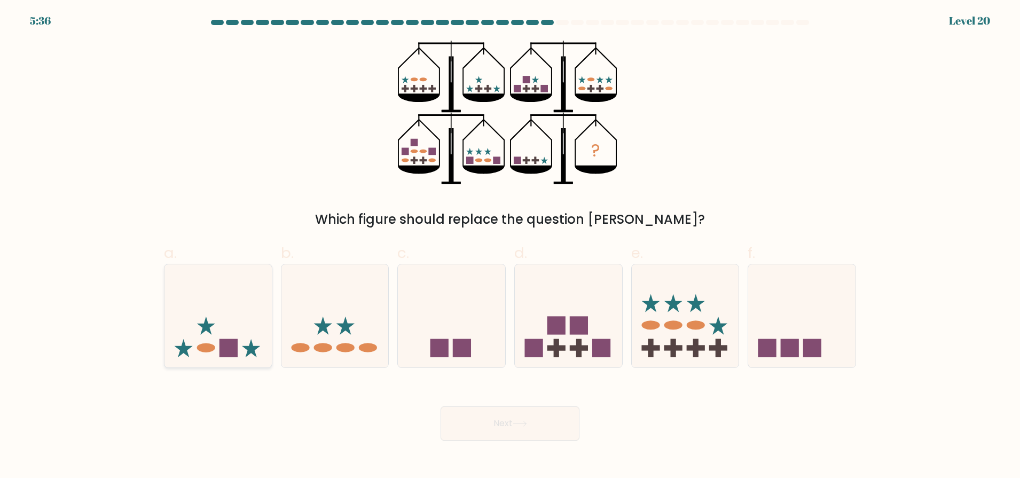
click at [243, 333] on icon at bounding box center [217, 315] width 107 height 89
click at [510, 246] on input "a." at bounding box center [510, 242] width 1 height 7
radio input "true"
click at [492, 419] on button "Next" at bounding box center [510, 423] width 139 height 34
